Goal: Task Accomplishment & Management: Use online tool/utility

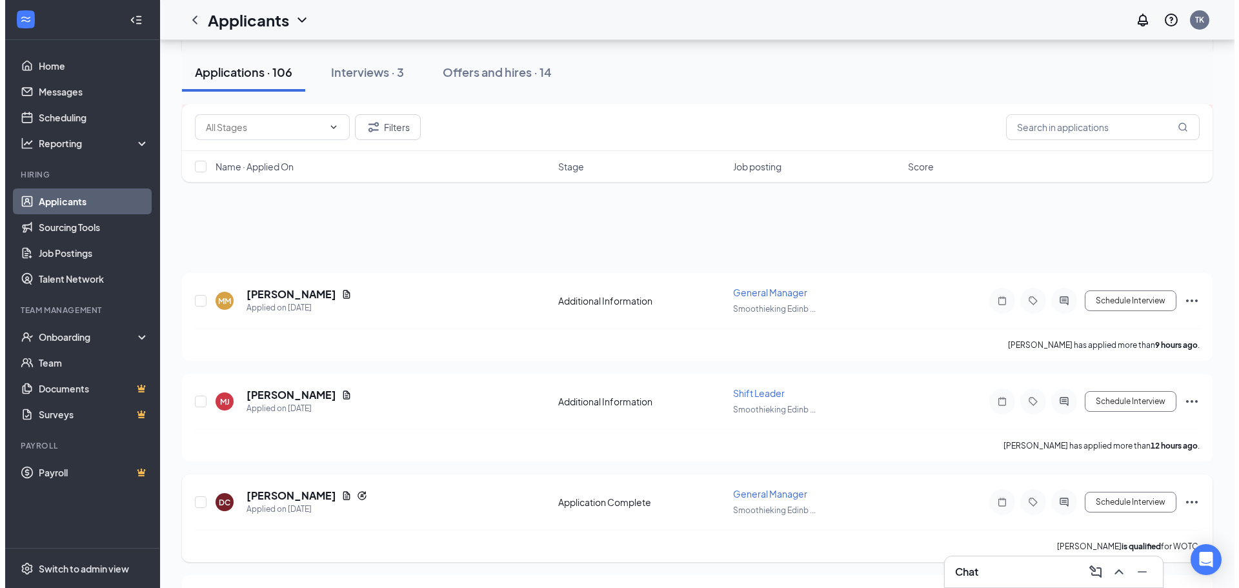
scroll to position [258, 0]
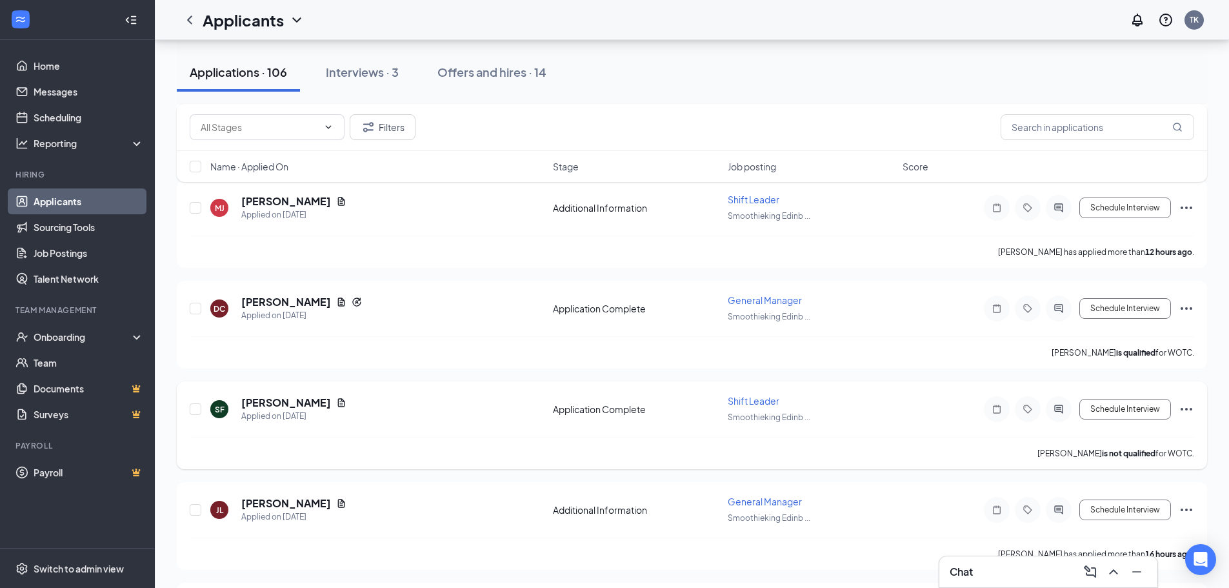
click at [338, 401] on icon "Document" at bounding box center [341, 402] width 7 height 8
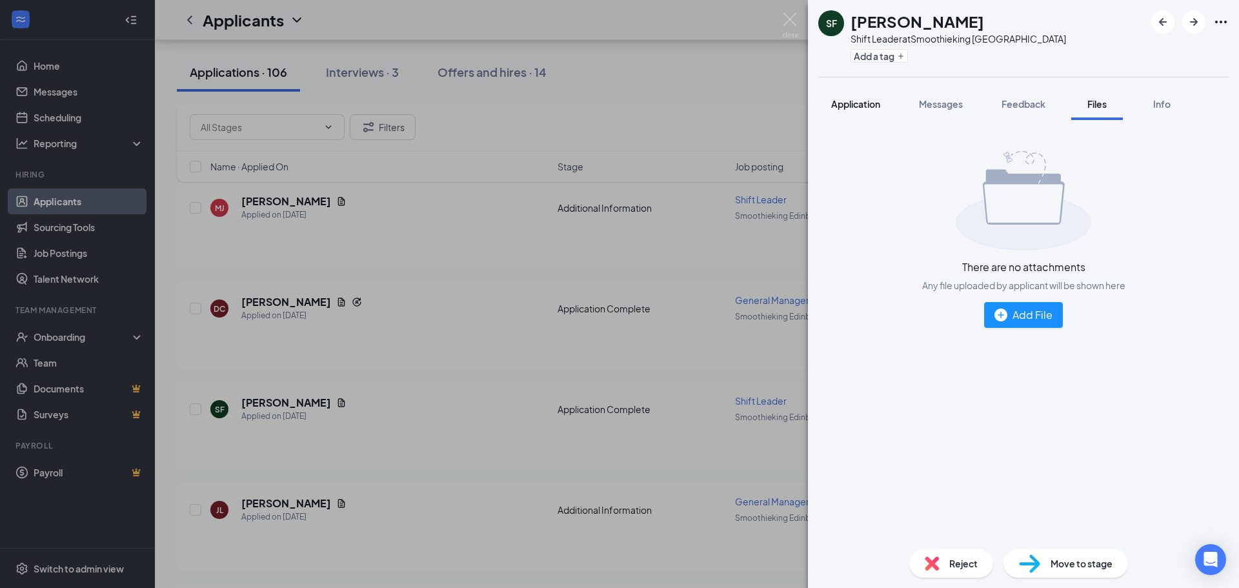
click at [869, 112] on button "Application" at bounding box center [855, 104] width 75 height 32
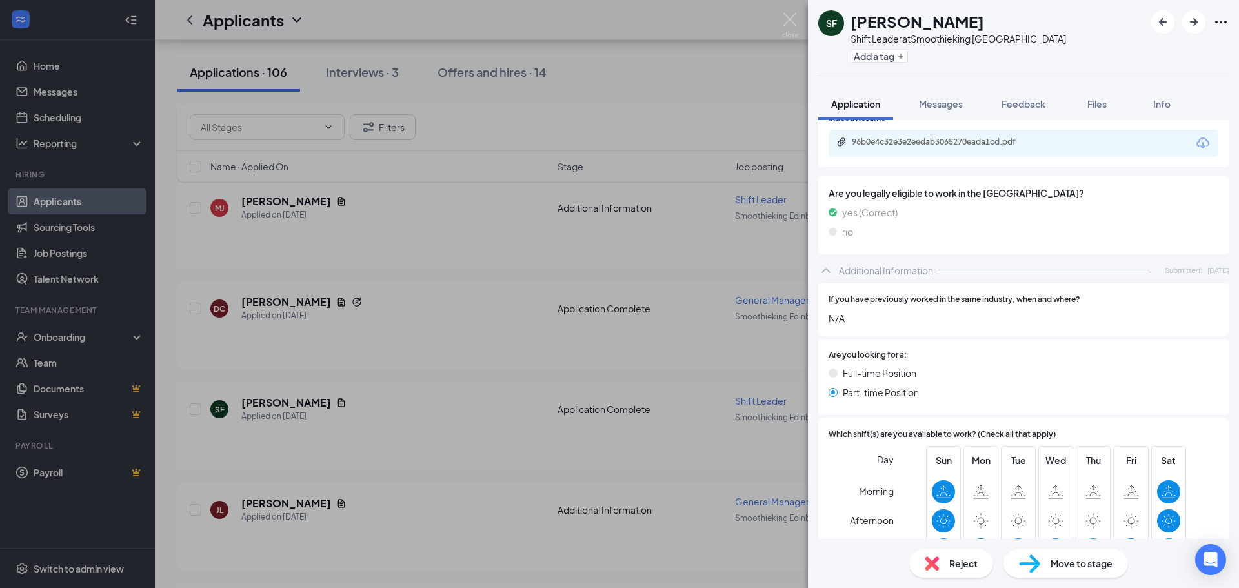
scroll to position [194, 0]
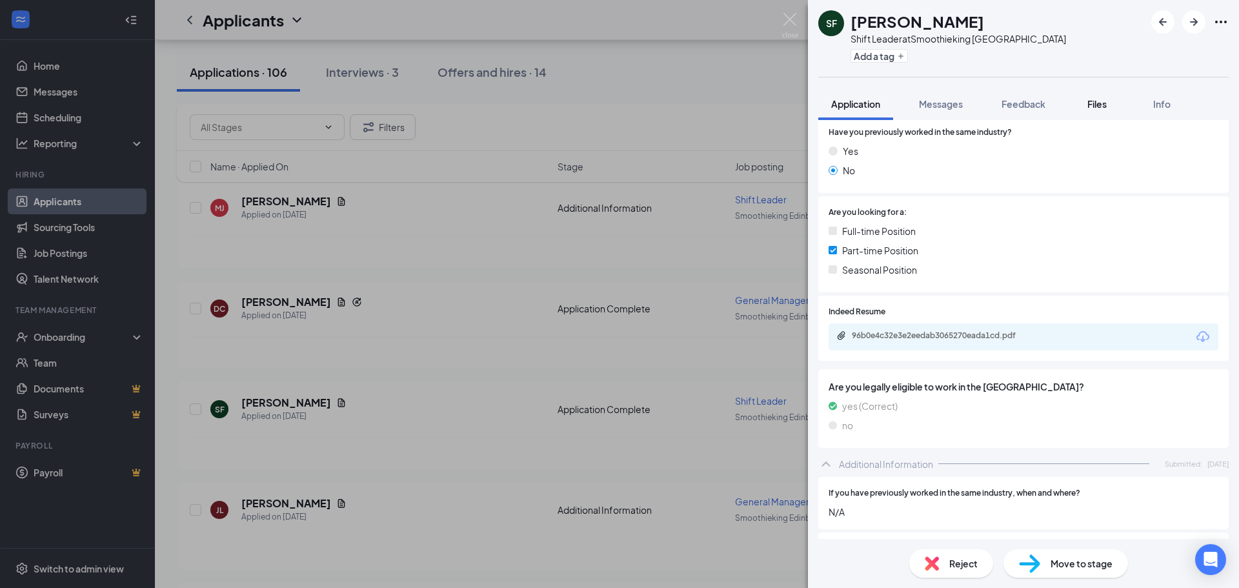
click at [1100, 105] on span "Files" at bounding box center [1096, 104] width 19 height 12
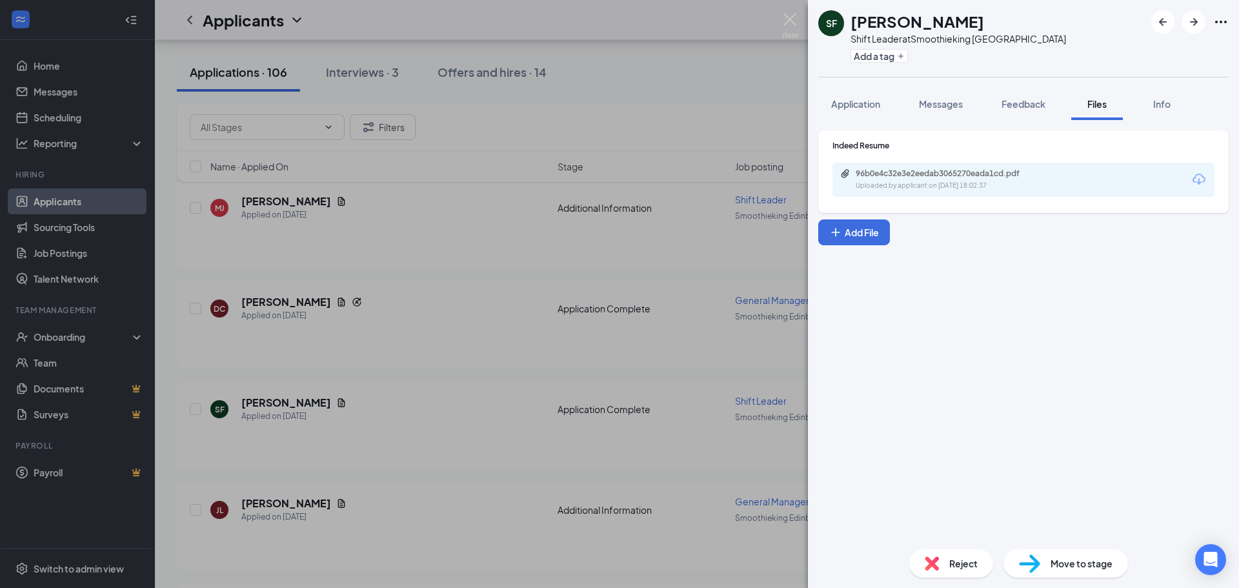
click at [985, 179] on div "96b0e4c32e3e2eedab3065270eada1cd.pdf Uploaded by applicant on [DATE] 18:02:37" at bounding box center [944, 179] width 209 height 23
click at [787, 23] on img at bounding box center [790, 25] width 16 height 25
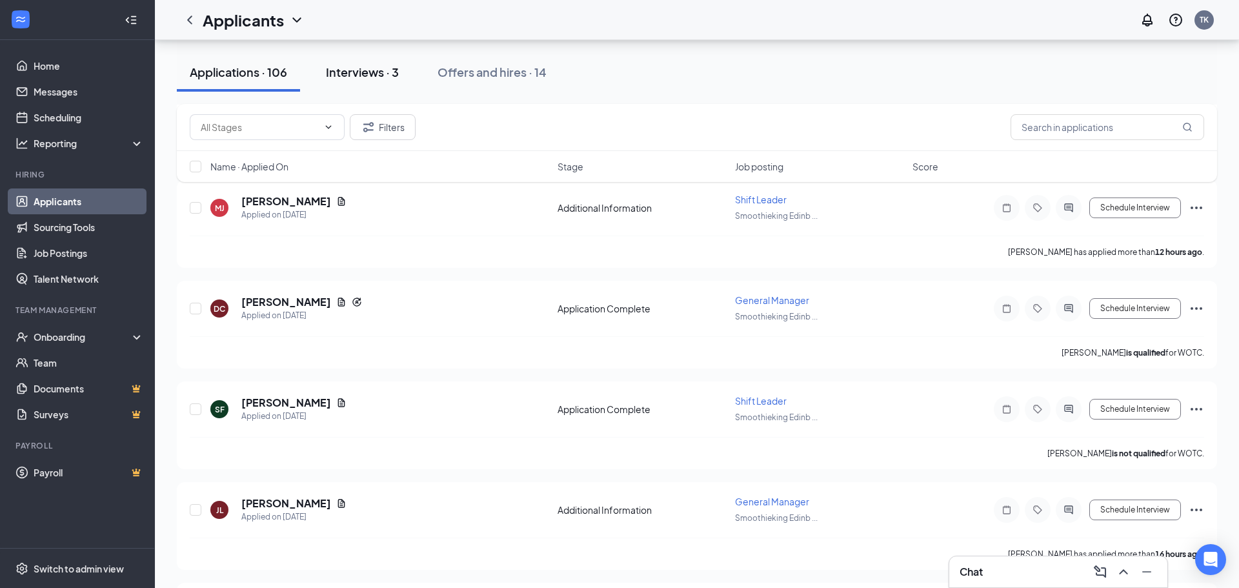
click at [362, 66] on div "Interviews · 3" at bounding box center [362, 72] width 73 height 16
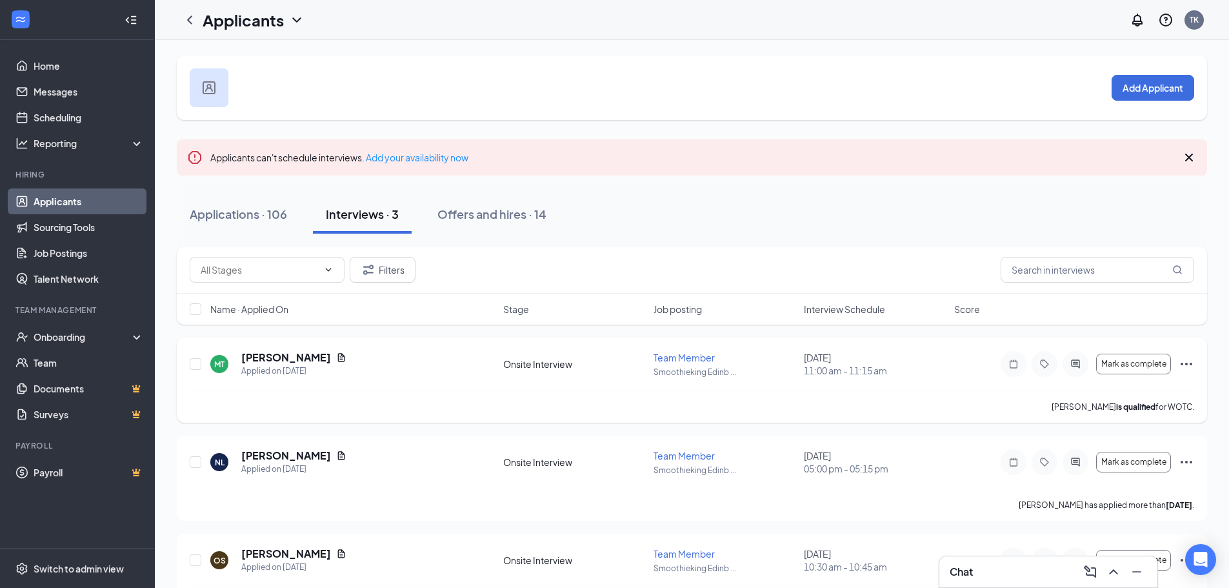
scroll to position [46, 0]
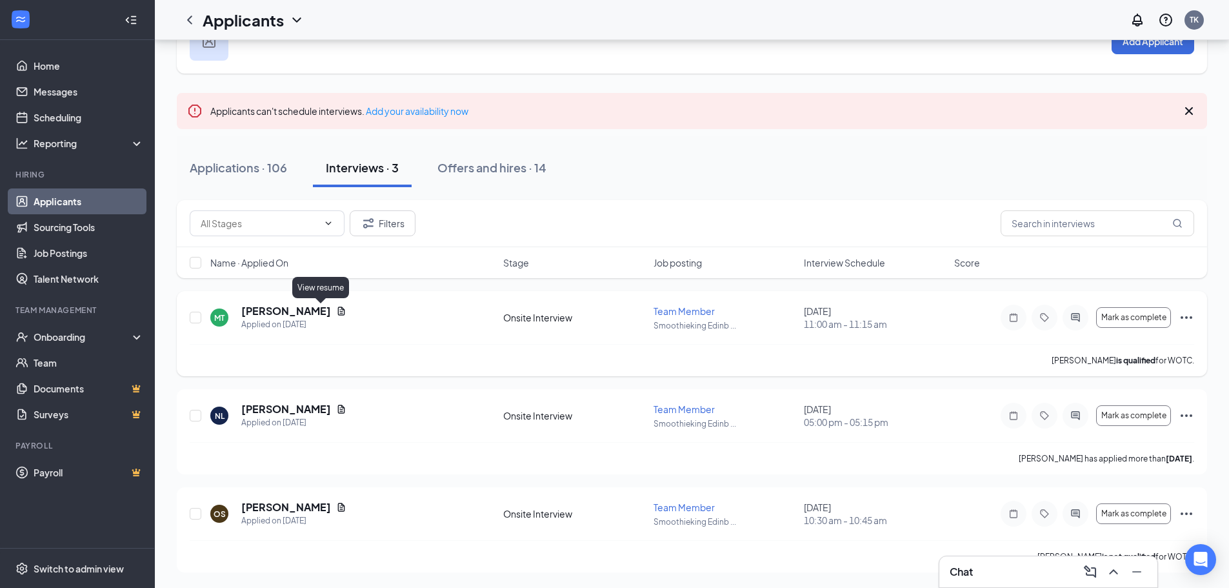
click at [336, 312] on icon "Document" at bounding box center [341, 311] width 10 height 10
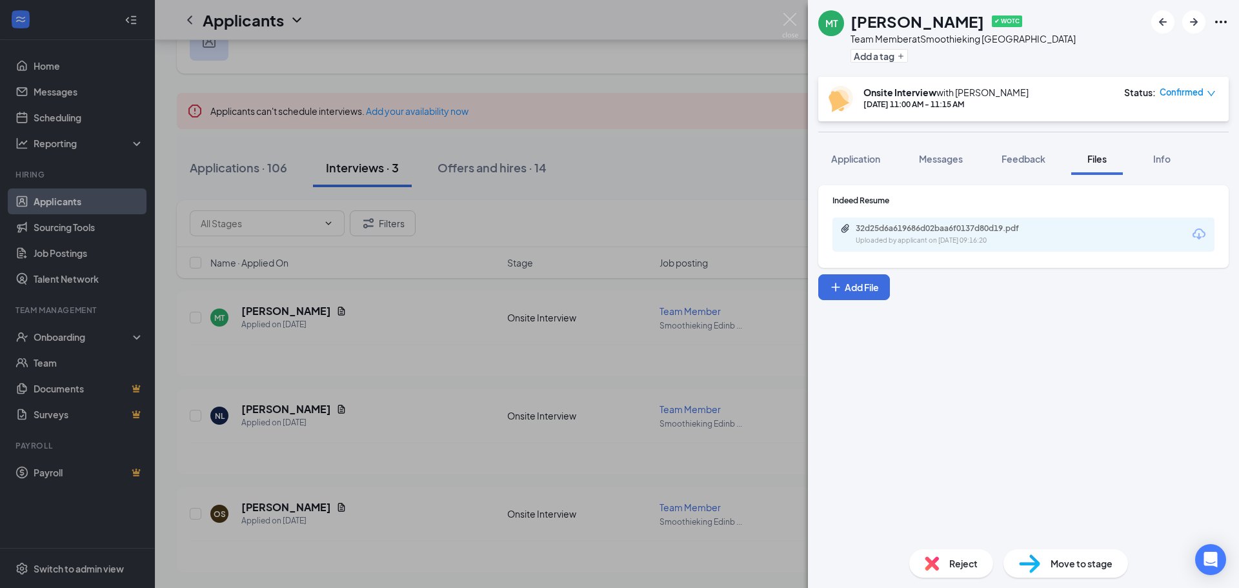
click at [1200, 237] on icon "Download" at bounding box center [1199, 233] width 13 height 11
click at [471, 147] on div "MT [PERSON_NAME] ✔ WOTC Team Member at Smoothieking [GEOGRAPHIC_DATA] Add a tag…" at bounding box center [619, 294] width 1239 height 588
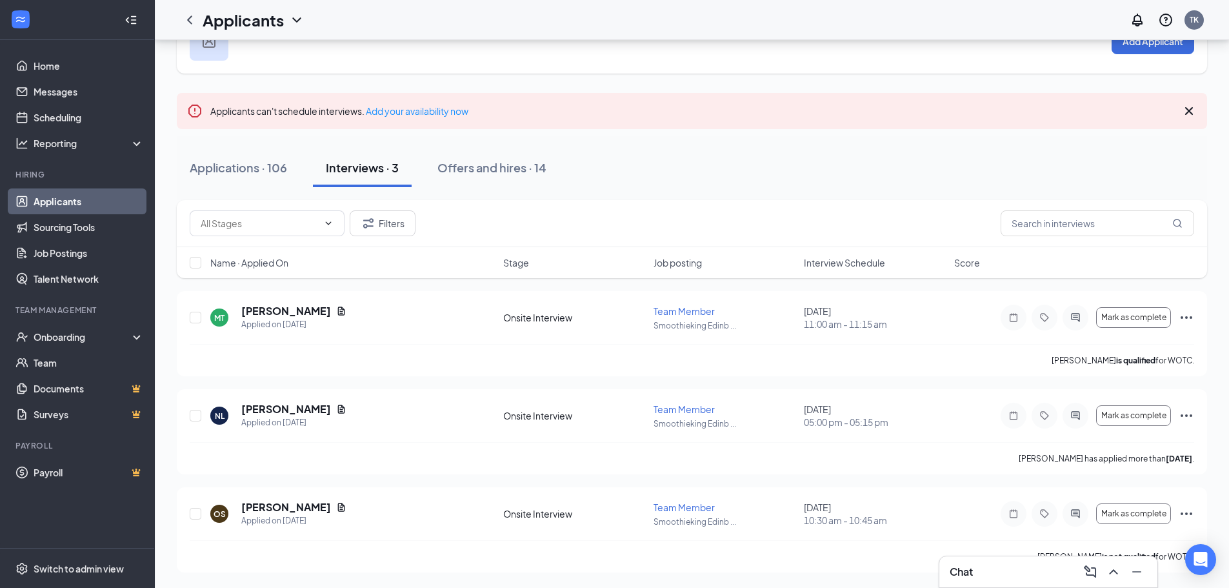
click at [784, 19] on div "Applicants TK" at bounding box center [692, 20] width 1075 height 40
click at [293, 501] on h5 "[PERSON_NAME]" at bounding box center [286, 507] width 90 height 14
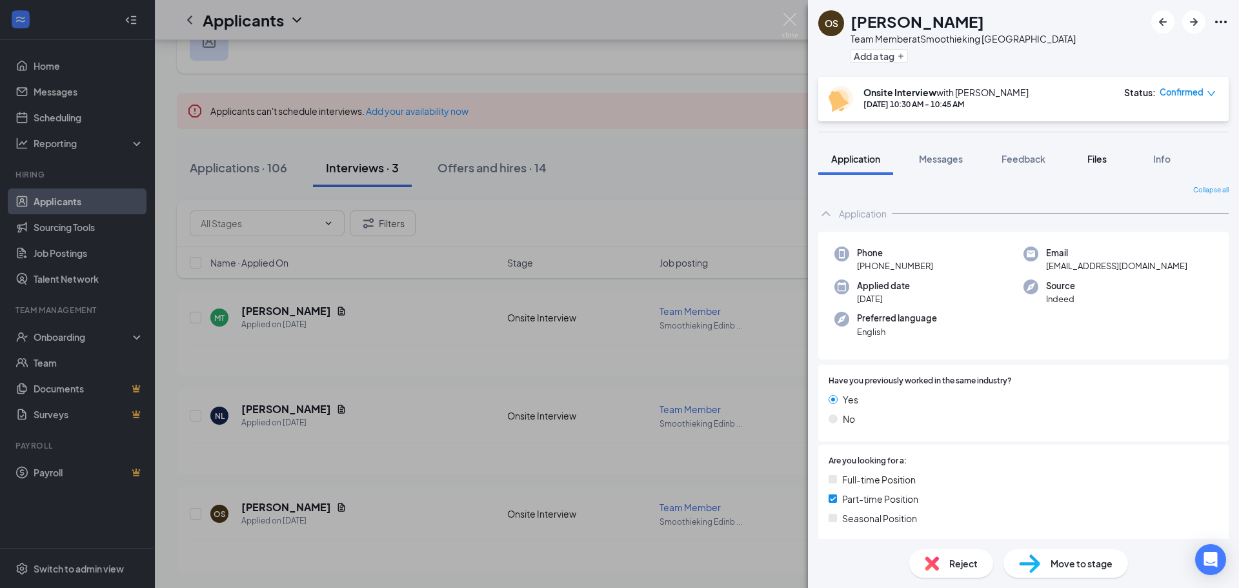
click at [1102, 159] on span "Files" at bounding box center [1096, 159] width 19 height 12
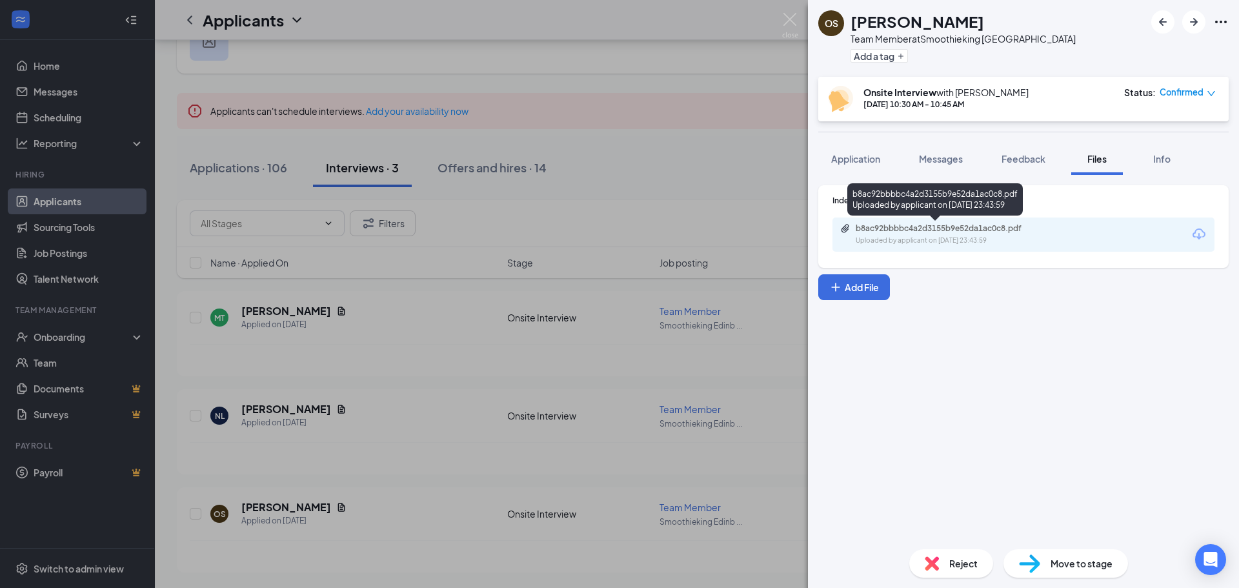
click at [973, 237] on div "Uploaded by applicant on [DATE] 23:43:59" at bounding box center [953, 241] width 194 height 10
click at [787, 25] on img at bounding box center [790, 25] width 16 height 25
